Goal: Find specific page/section: Find specific page/section

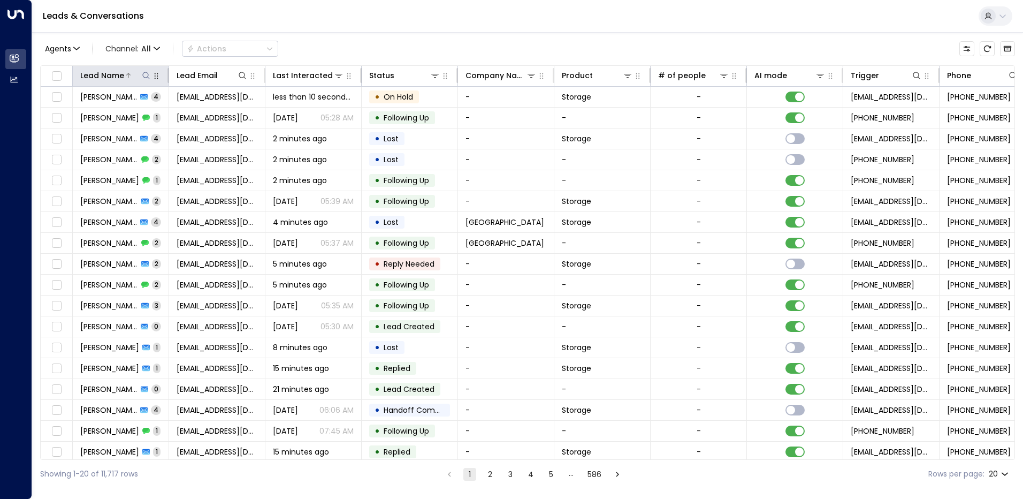
drag, startPoint x: 143, startPoint y: 78, endPoint x: 137, endPoint y: 79, distance: 6.1
click at [143, 78] on icon at bounding box center [146, 75] width 9 height 9
click at [98, 115] on input "text" at bounding box center [146, 114] width 148 height 20
type input "****"
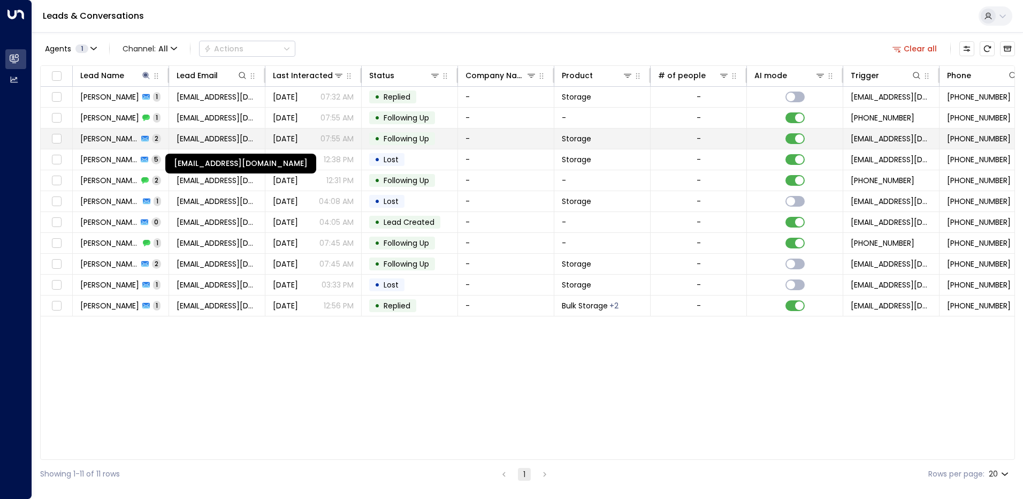
click at [236, 140] on span "[EMAIL_ADDRESS][DOMAIN_NAME]" at bounding box center [217, 138] width 81 height 11
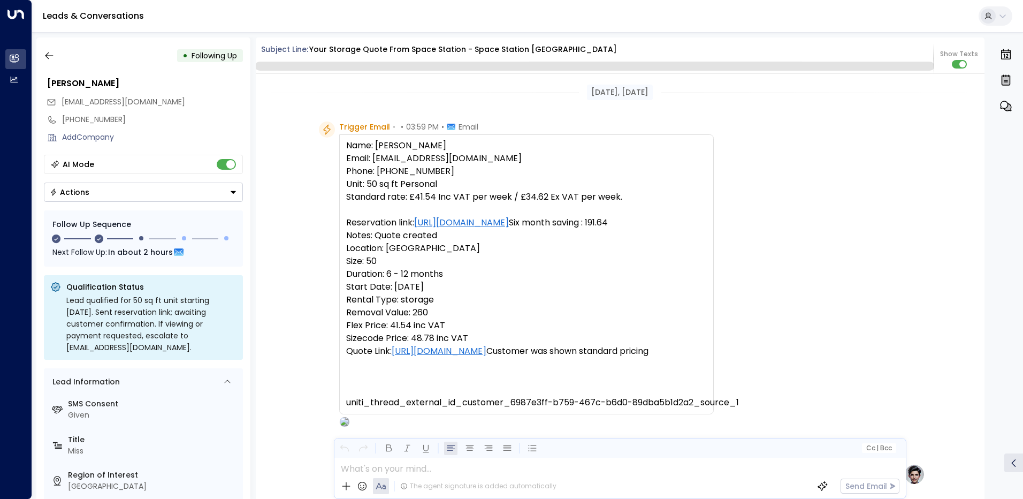
scroll to position [1041, 0]
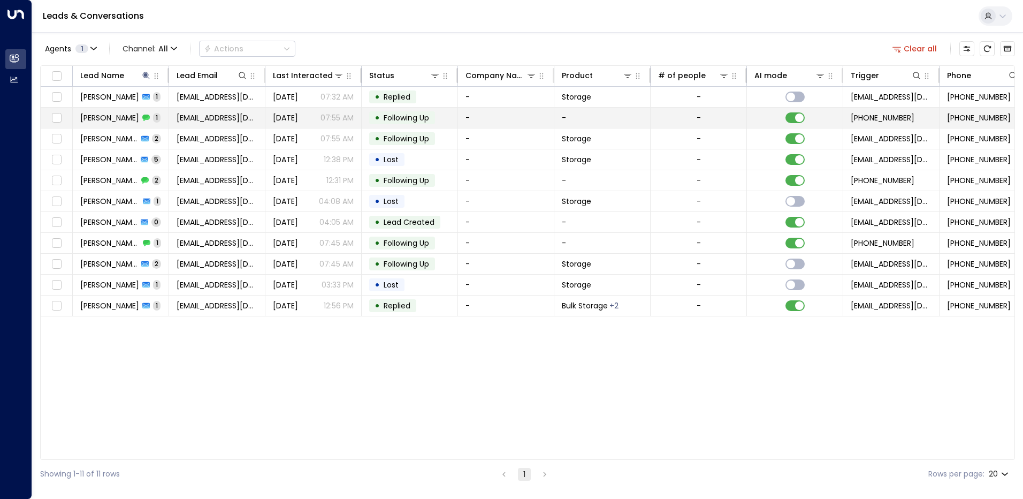
click at [94, 117] on span "[PERSON_NAME]" at bounding box center [109, 117] width 59 height 11
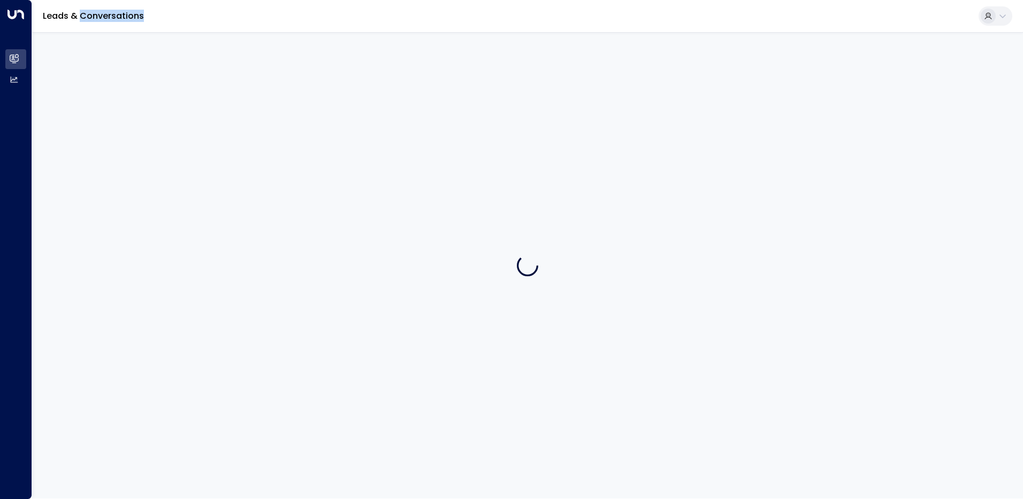
click at [94, 117] on div at bounding box center [527, 265] width 991 height 466
